Goal: Task Accomplishment & Management: Manage account settings

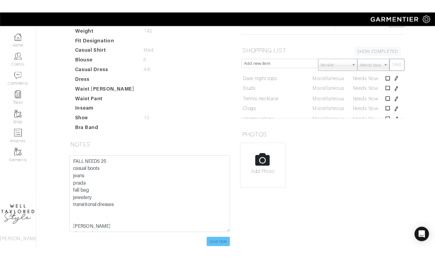
scroll to position [44, 0]
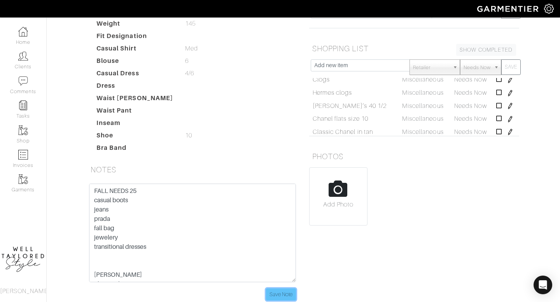
click at [288, 295] on input "Save Note" at bounding box center [281, 295] width 30 height 12
click at [504, 38] on div "2025-08-22 SAVE" at bounding box center [414, 24] width 222 height 34
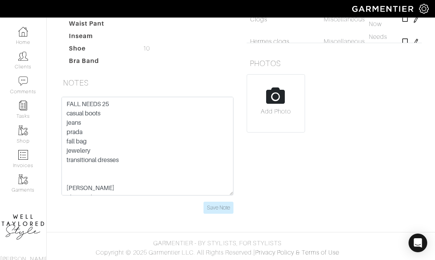
scroll to position [255, 0]
click at [216, 199] on form "FALL NEEDS 25 casual boots jeans prada fall bag Black halo Elevates basics Susi…" at bounding box center [147, 154] width 172 height 117
click at [220, 204] on input "Save Note" at bounding box center [218, 207] width 30 height 12
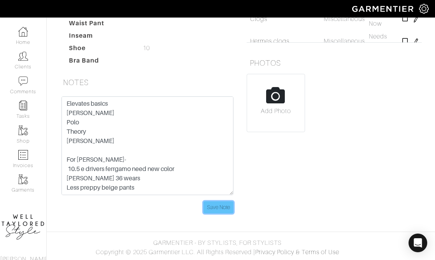
click at [227, 205] on input "Save Note" at bounding box center [218, 207] width 30 height 12
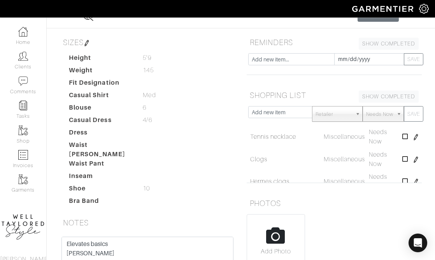
scroll to position [0, 0]
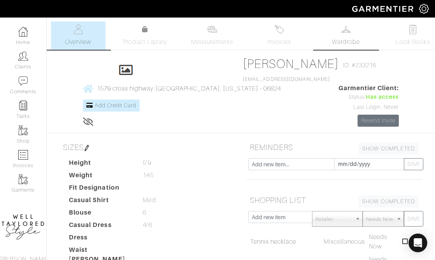
click at [344, 49] on link "Wardrobe" at bounding box center [345, 35] width 54 height 28
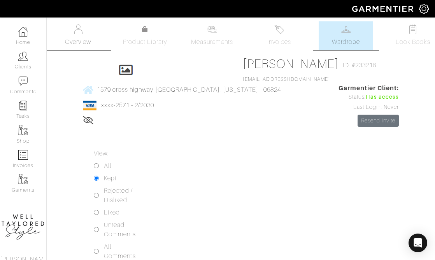
click at [84, 33] on link "Overview" at bounding box center [78, 35] width 54 height 28
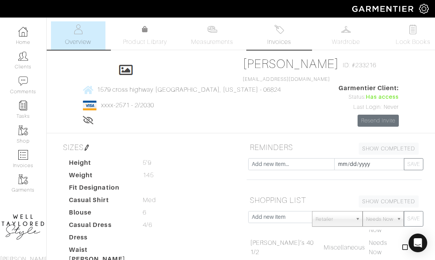
click at [281, 32] on img at bounding box center [279, 29] width 10 height 10
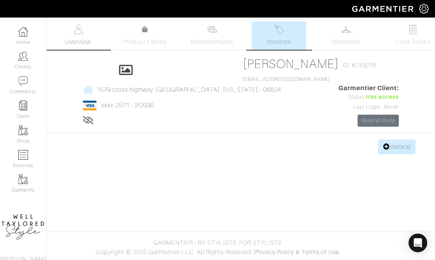
click at [79, 37] on span "Overview" at bounding box center [78, 41] width 26 height 9
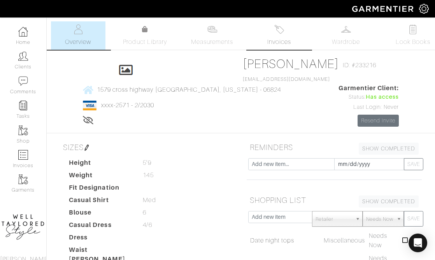
click at [284, 42] on span "Invoices" at bounding box center [279, 41] width 24 height 9
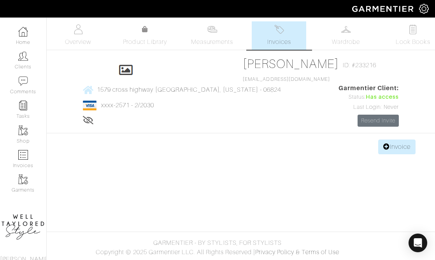
click at [390, 152] on div "kelli connors Invoices Overview Measurements Product Library Invoices Wardrobe …" at bounding box center [217, 87] width 435 height 133
click at [388, 154] on link "Invoice" at bounding box center [396, 147] width 37 height 15
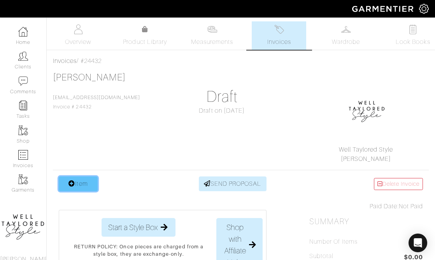
click at [85, 187] on link "Item" at bounding box center [78, 184] width 39 height 15
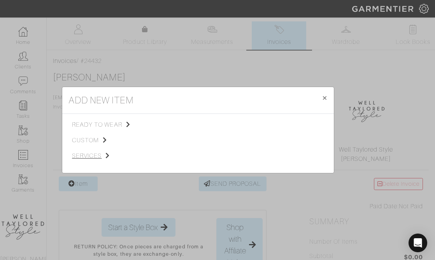
click at [94, 153] on span "services" at bounding box center [111, 155] width 78 height 9
click at [177, 126] on span "Styling Service" at bounding box center [181, 124] width 38 height 6
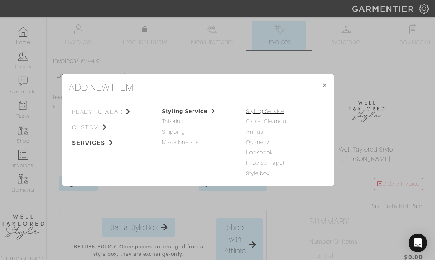
click at [257, 110] on link "Styling Service" at bounding box center [265, 111] width 38 height 6
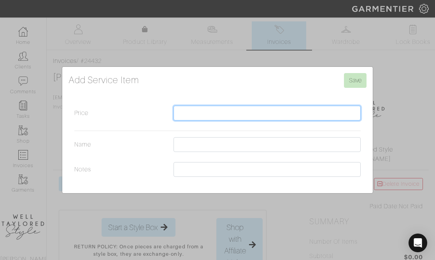
click at [224, 117] on input "Price" at bounding box center [266, 113] width 187 height 15
type input "400"
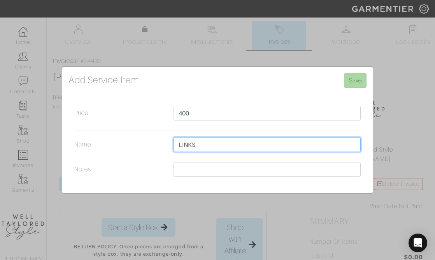
type input "LINKS"
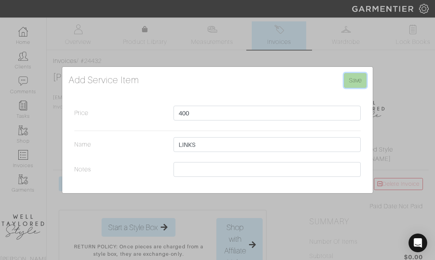
click at [354, 76] on input "Save" at bounding box center [355, 80] width 23 height 15
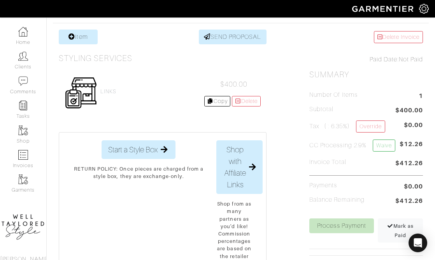
scroll to position [147, 0]
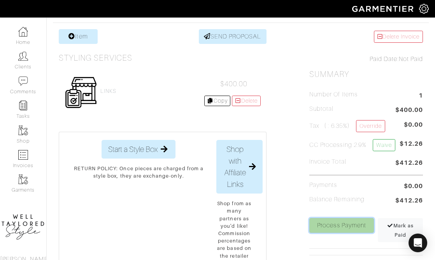
click at [336, 227] on link "Process Payment" at bounding box center [341, 225] width 65 height 15
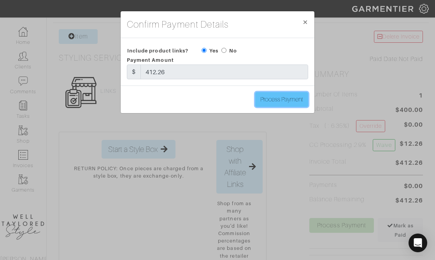
click at [290, 96] on input "Process Payment" at bounding box center [281, 99] width 53 height 15
type input "Process Payment"
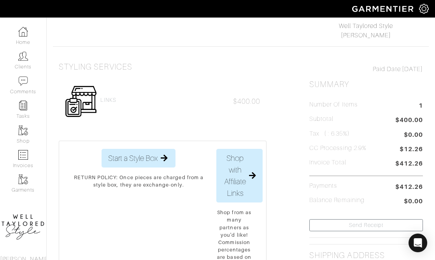
scroll to position [0, 0]
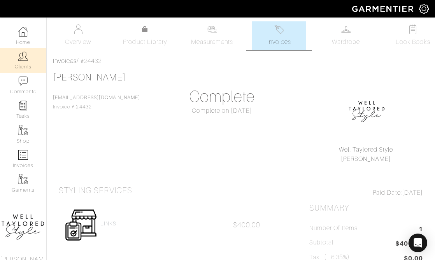
click at [28, 59] on link "Clients" at bounding box center [23, 60] width 46 height 24
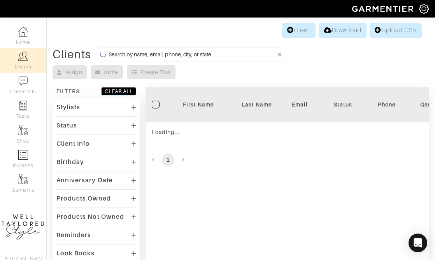
click at [176, 50] on input at bounding box center [192, 54] width 168 height 10
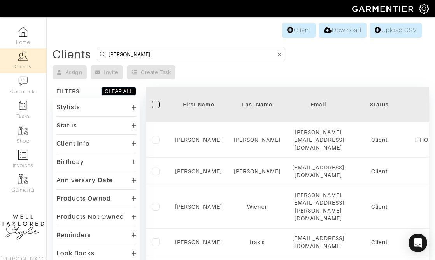
click at [157, 52] on input "ANDREW" at bounding box center [192, 54] width 168 height 10
type input "ANDREW AHERN"
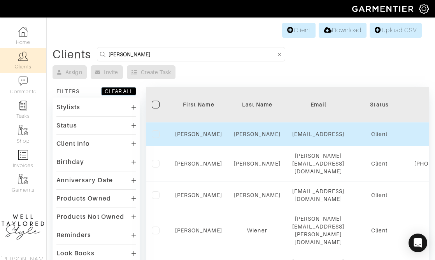
click at [203, 131] on td "ANDREW" at bounding box center [198, 134] width 59 height 24
click at [203, 135] on link "ANDREW" at bounding box center [198, 134] width 47 height 6
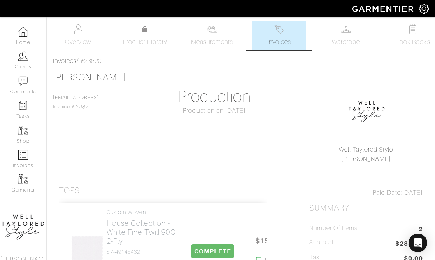
scroll to position [85, 0]
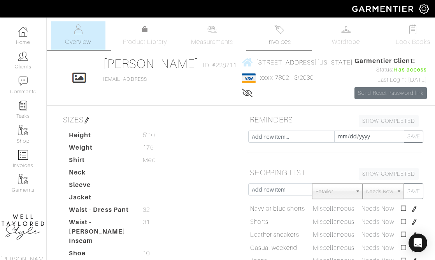
click at [292, 35] on link "Invoices" at bounding box center [279, 35] width 54 height 28
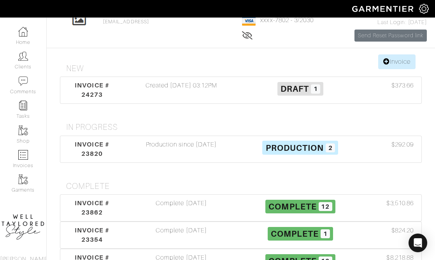
scroll to position [110, 0]
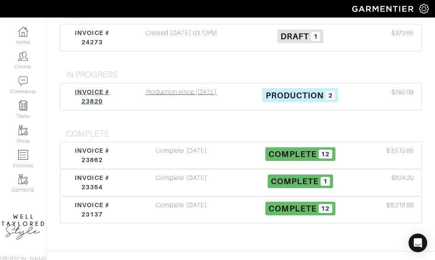
click at [183, 106] on div "Production since [DATE]" at bounding box center [181, 96] width 119 height 19
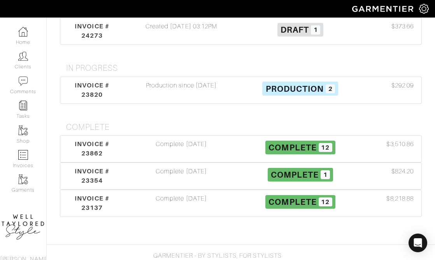
scroll to position [117, 0]
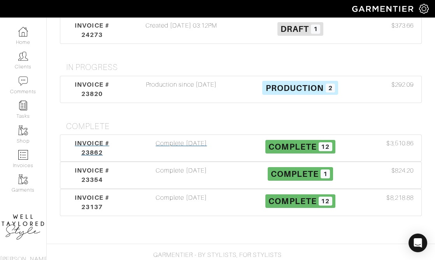
click at [200, 157] on div "Complete [DATE]" at bounding box center [181, 148] width 119 height 19
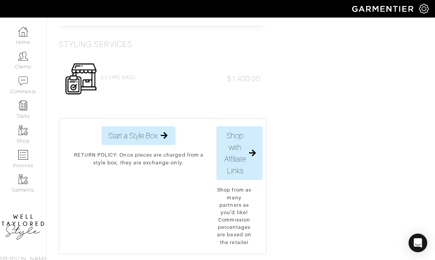
scroll to position [1116, 0]
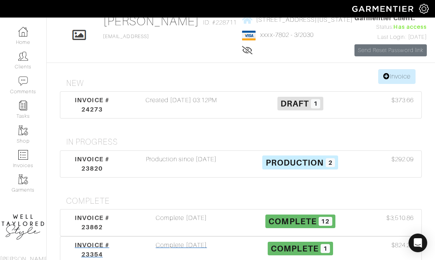
scroll to position [38, 0]
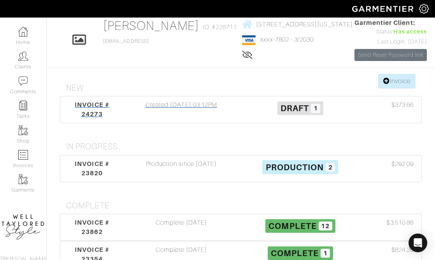
click at [186, 119] on div "Created [DATE] 03:12PM" at bounding box center [181, 109] width 119 height 19
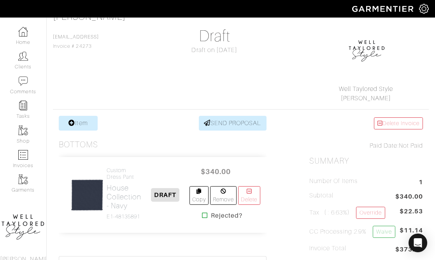
scroll to position [63, 0]
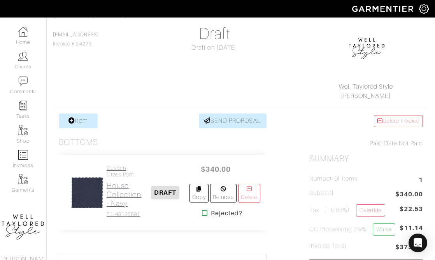
click at [130, 190] on h2 "House Collection - Navy" at bounding box center [124, 194] width 35 height 27
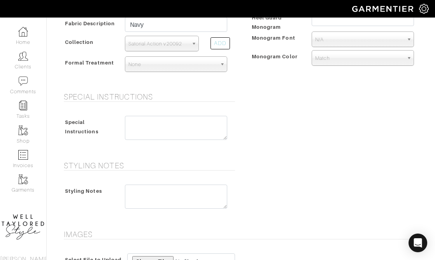
scroll to position [278, 0]
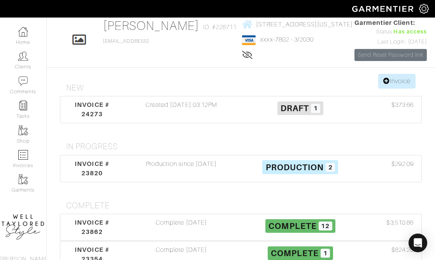
scroll to position [157, 0]
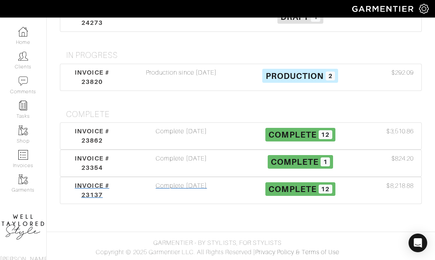
click at [193, 189] on div "Complete [DATE]" at bounding box center [181, 190] width 119 height 19
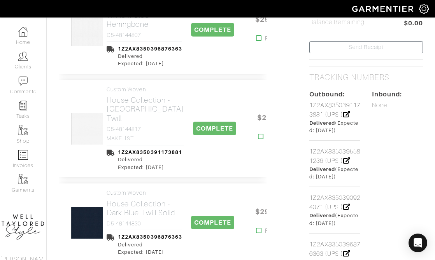
scroll to position [332, 0]
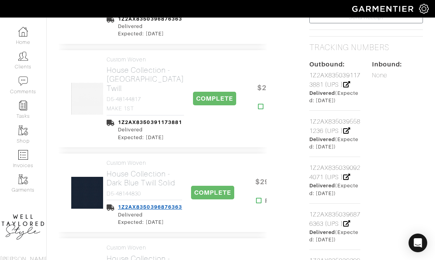
click at [167, 204] on link "1Z2AX8350396876363" at bounding box center [150, 207] width 64 height 6
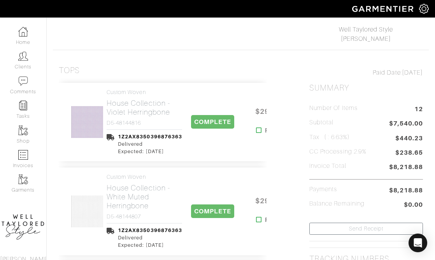
scroll to position [0, 0]
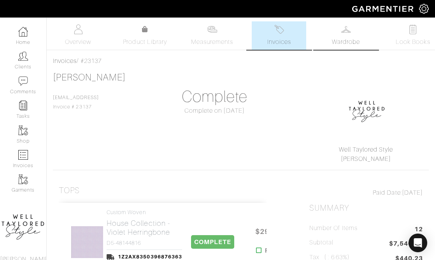
click at [351, 44] on span "Wardrobe" at bounding box center [346, 41] width 28 height 9
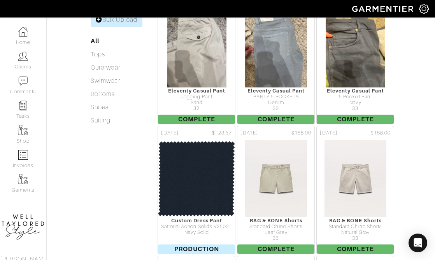
scroll to position [287, 0]
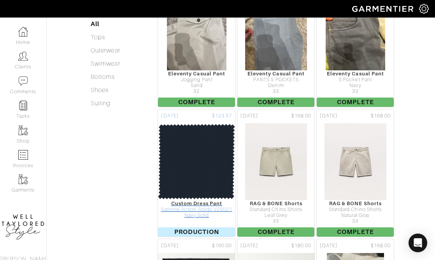
click at [222, 161] on img at bounding box center [196, 162] width 78 height 78
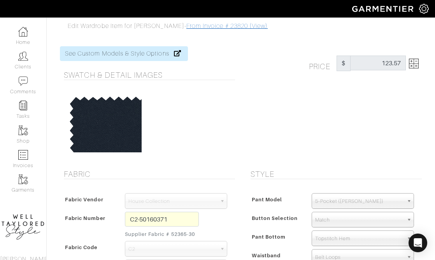
click at [230, 27] on link "From Invoice # 23820 (View)" at bounding box center [226, 26] width 81 height 7
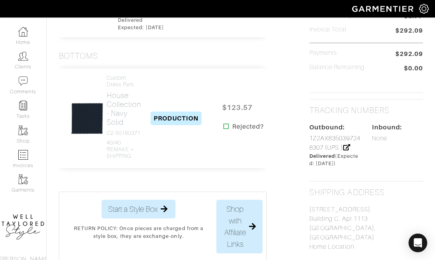
scroll to position [263, 0]
